Goal: Find specific page/section: Find specific page/section

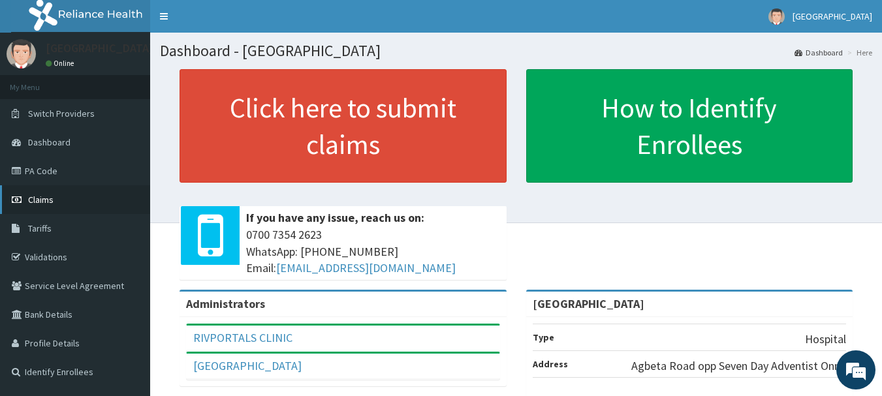
click at [52, 200] on span "Claims" at bounding box center [40, 200] width 25 height 12
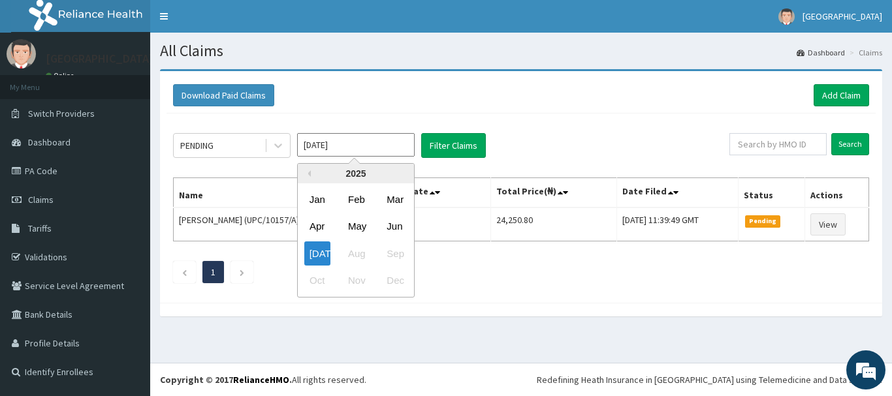
click at [367, 149] on input "[DATE]" at bounding box center [356, 145] width 118 height 24
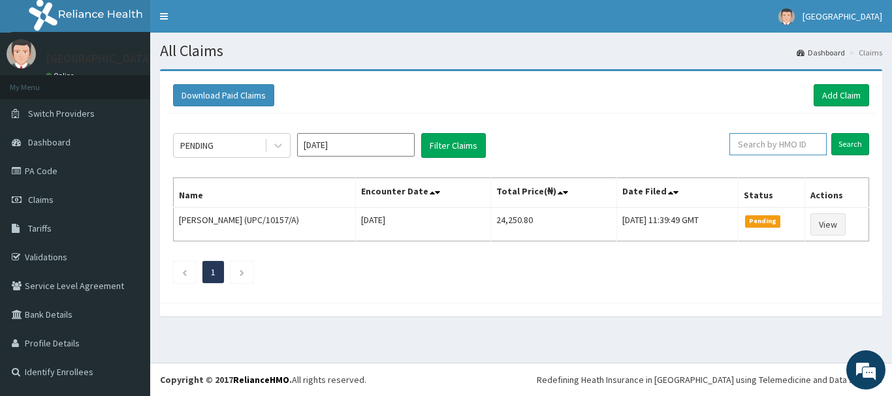
click at [781, 145] on input "text" at bounding box center [777, 144] width 97 height 22
type input "upc/10101/a"
click at [858, 141] on input "Search" at bounding box center [850, 144] width 38 height 22
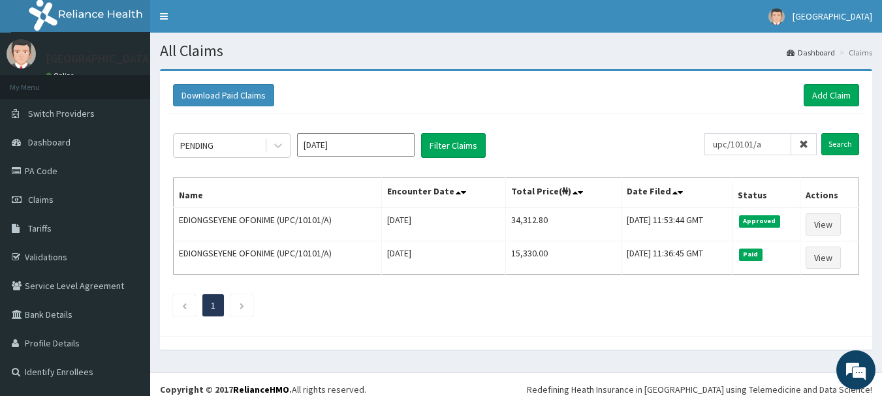
click at [807, 147] on icon at bounding box center [803, 144] width 9 height 9
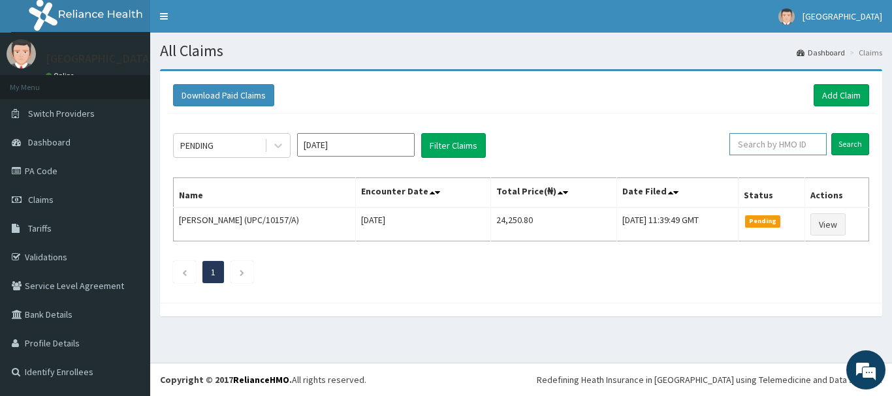
click at [793, 147] on input "text" at bounding box center [777, 144] width 97 height 22
type input "mtm/10212/a"
click at [851, 137] on input "Search" at bounding box center [850, 144] width 38 height 22
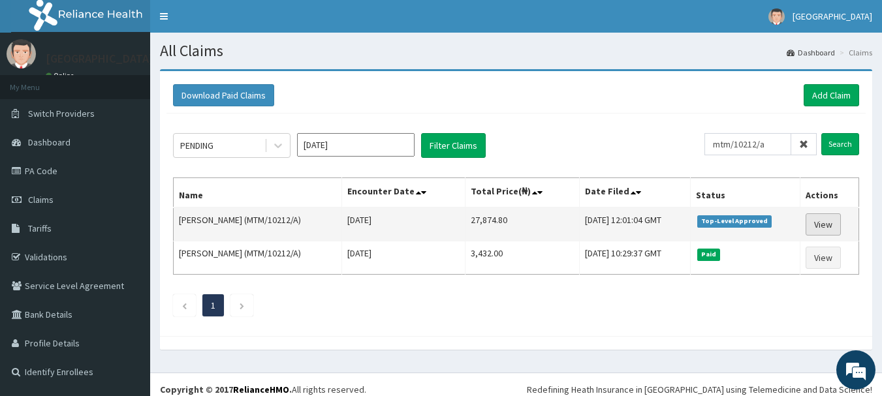
click at [825, 227] on link "View" at bounding box center [823, 225] width 35 height 22
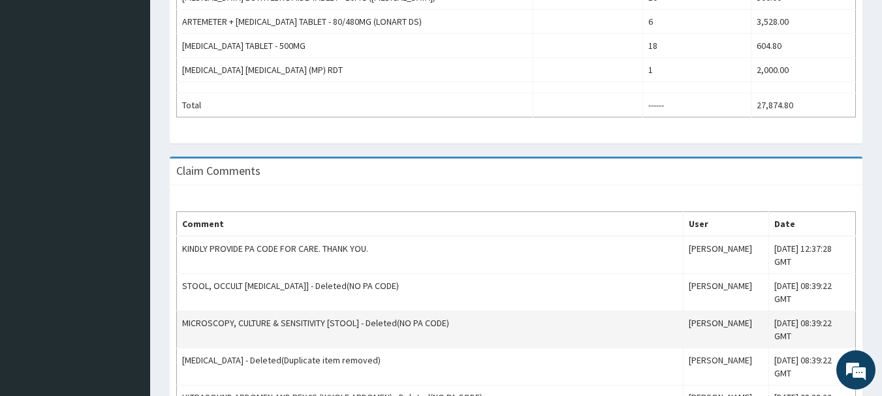
scroll to position [714, 0]
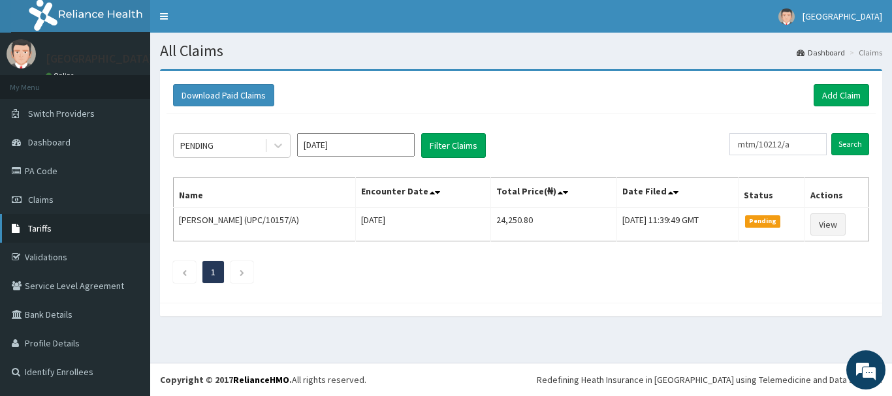
click at [63, 241] on link "Tariffs" at bounding box center [75, 228] width 150 height 29
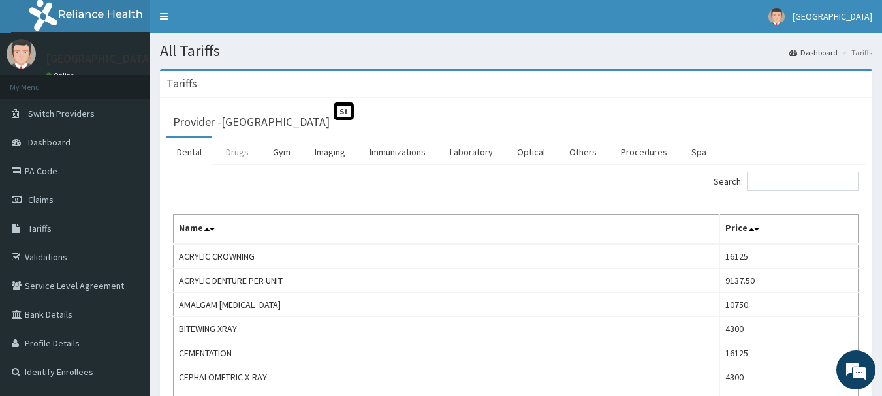
click at [239, 165] on link "Drugs" at bounding box center [238, 151] width 44 height 27
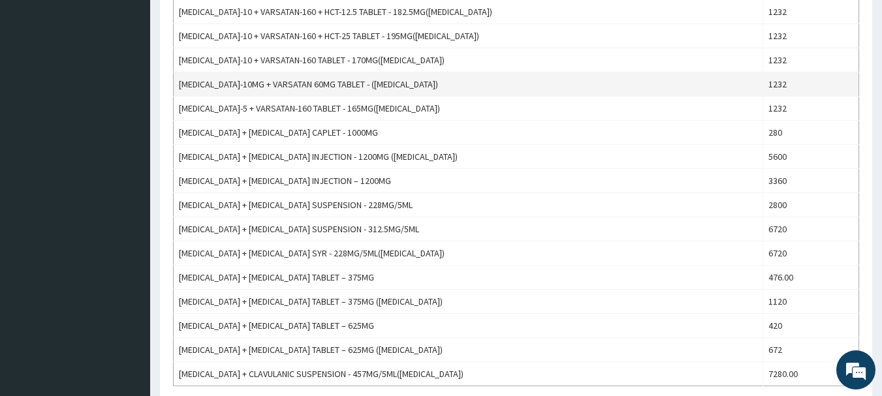
scroll to position [1203, 0]
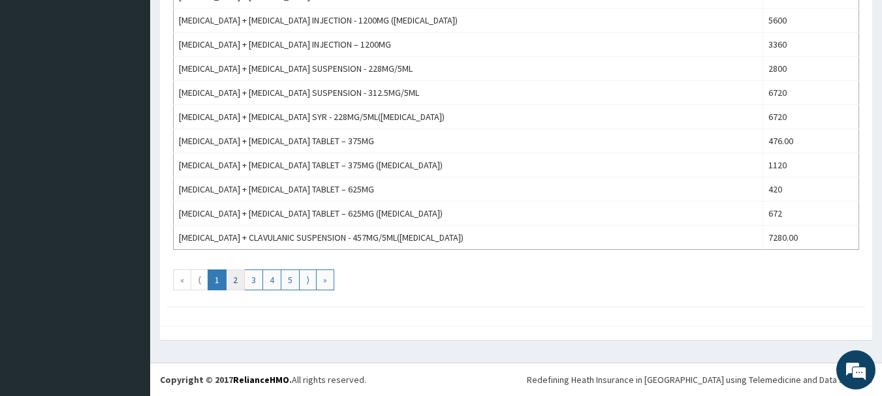
click at [229, 276] on link "2" at bounding box center [235, 280] width 19 height 21
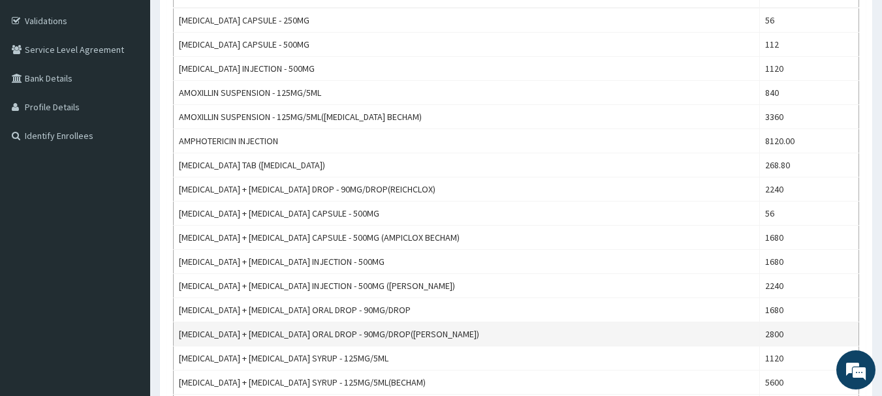
scroll to position [0, 0]
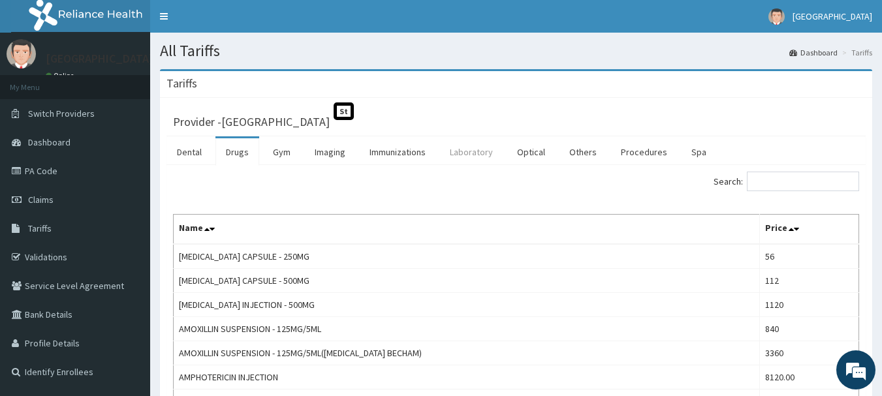
click at [484, 155] on link "Laboratory" at bounding box center [472, 151] width 64 height 27
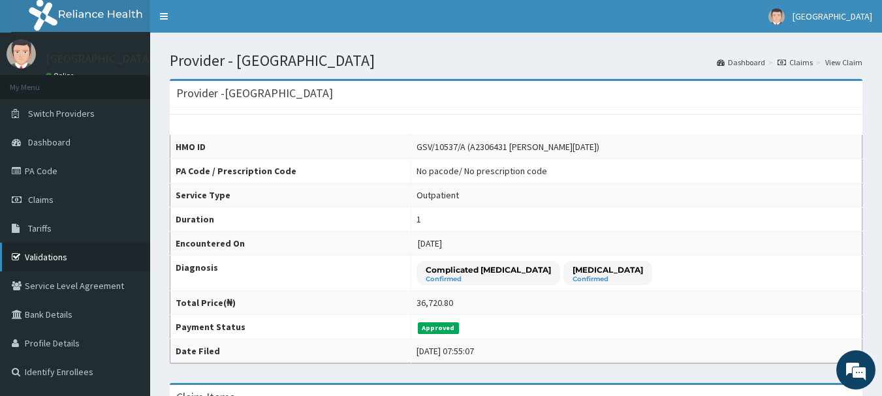
click at [74, 251] on link "Validations" at bounding box center [75, 257] width 150 height 29
